Goal: Navigation & Orientation: Find specific page/section

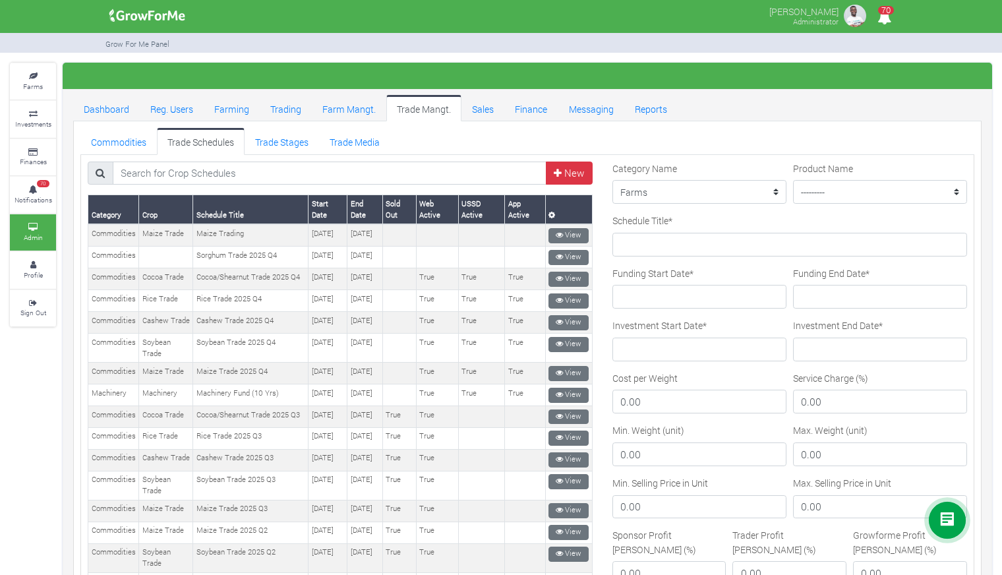
scroll to position [545, 0]
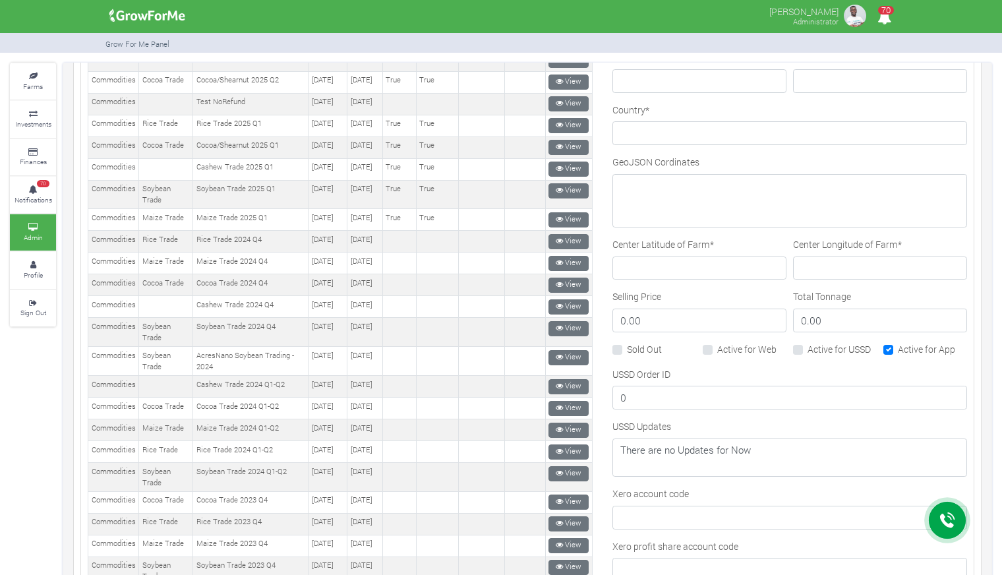
click at [539, 33] on div "Grow For Me Panel" at bounding box center [501, 43] width 818 height 20
